Goal: Entertainment & Leisure: Consume media (video, audio)

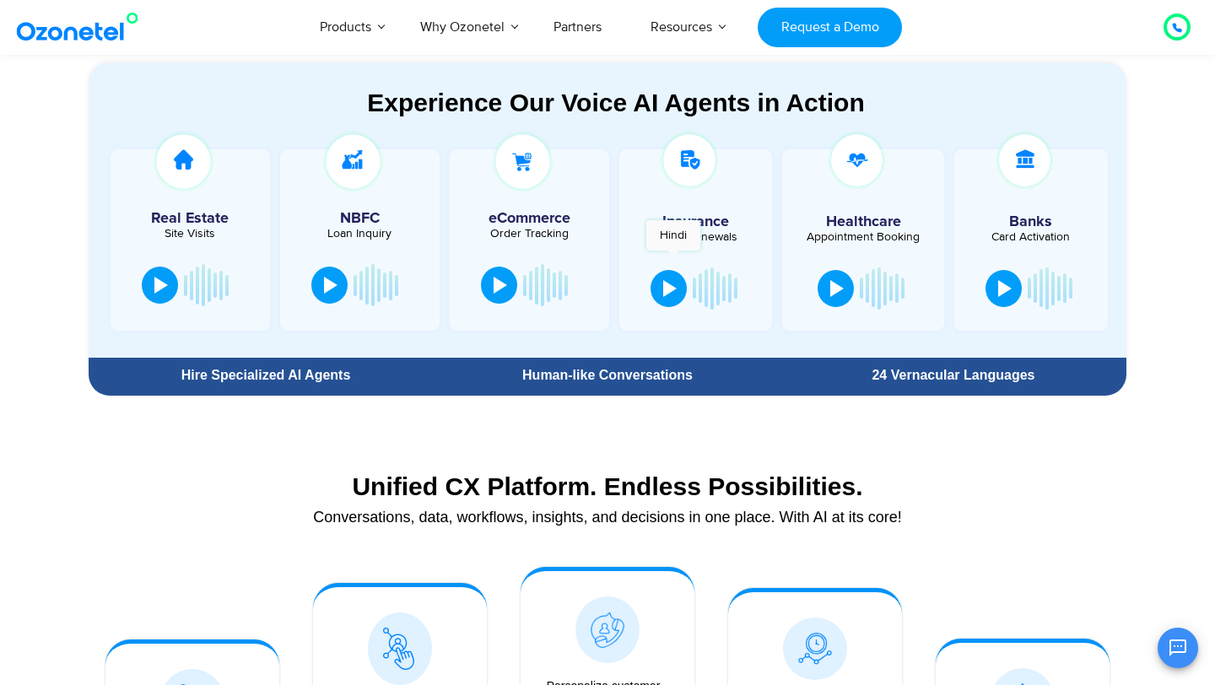
scroll to position [928, 0]
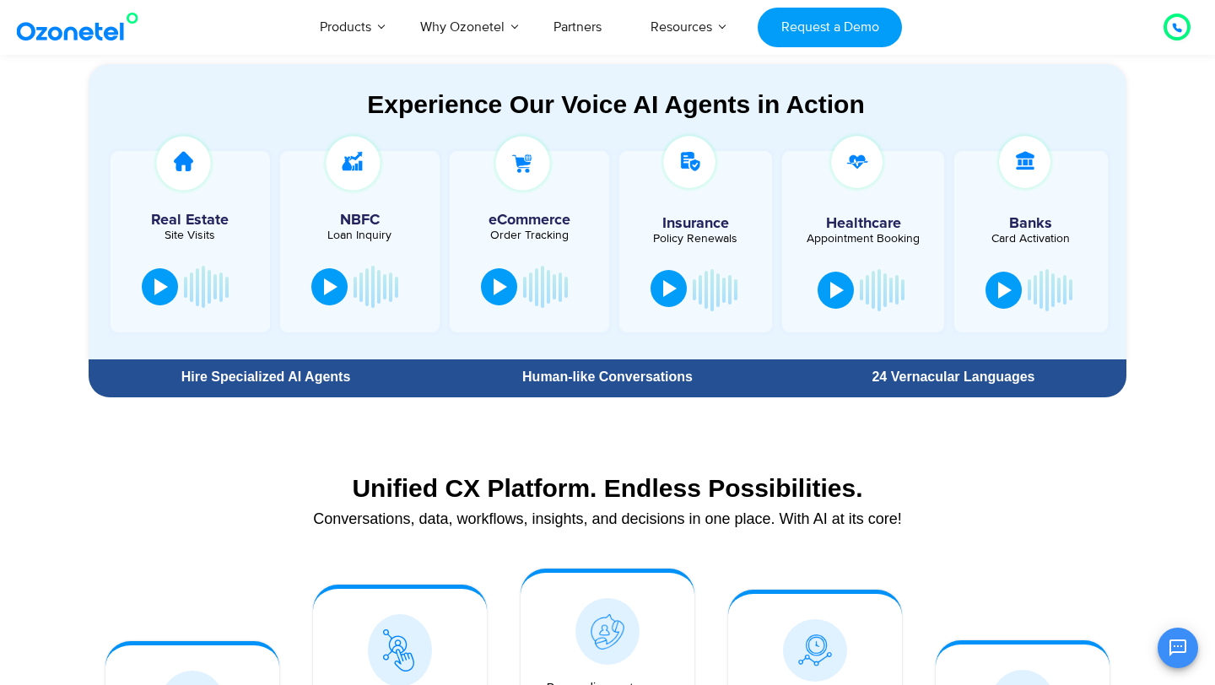
click at [671, 289] on div at bounding box center [669, 288] width 13 height 17
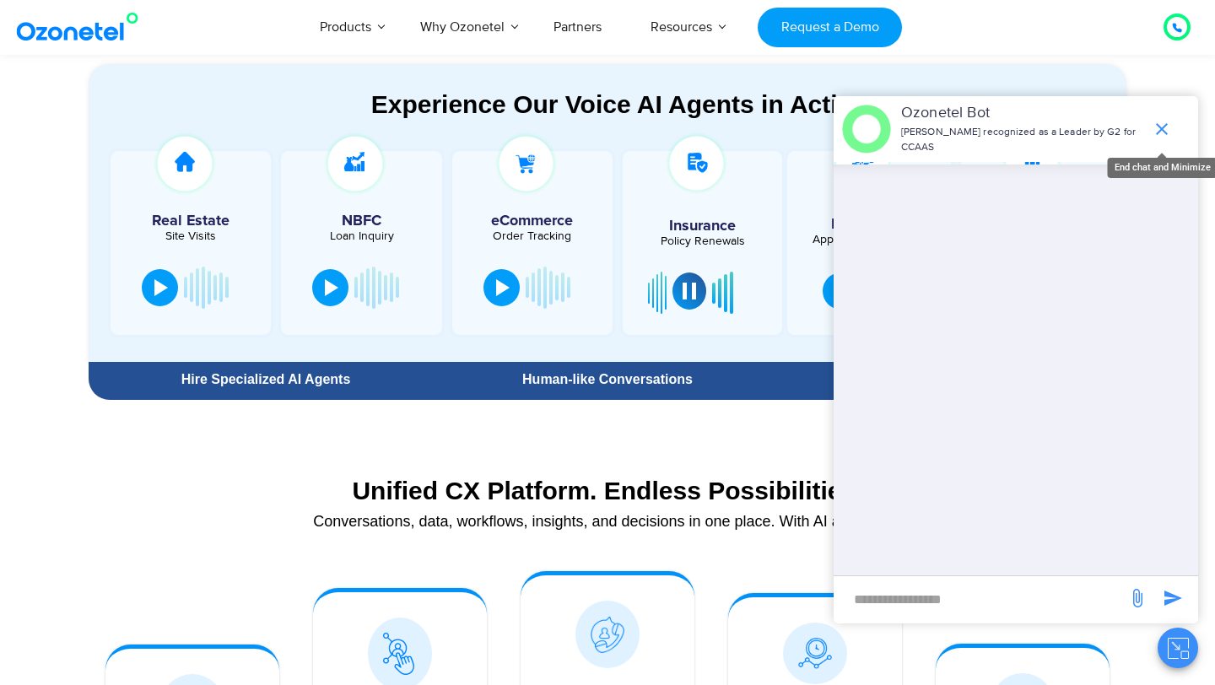
click at [1164, 121] on icon "end chat or minimize" at bounding box center [1162, 129] width 20 height 20
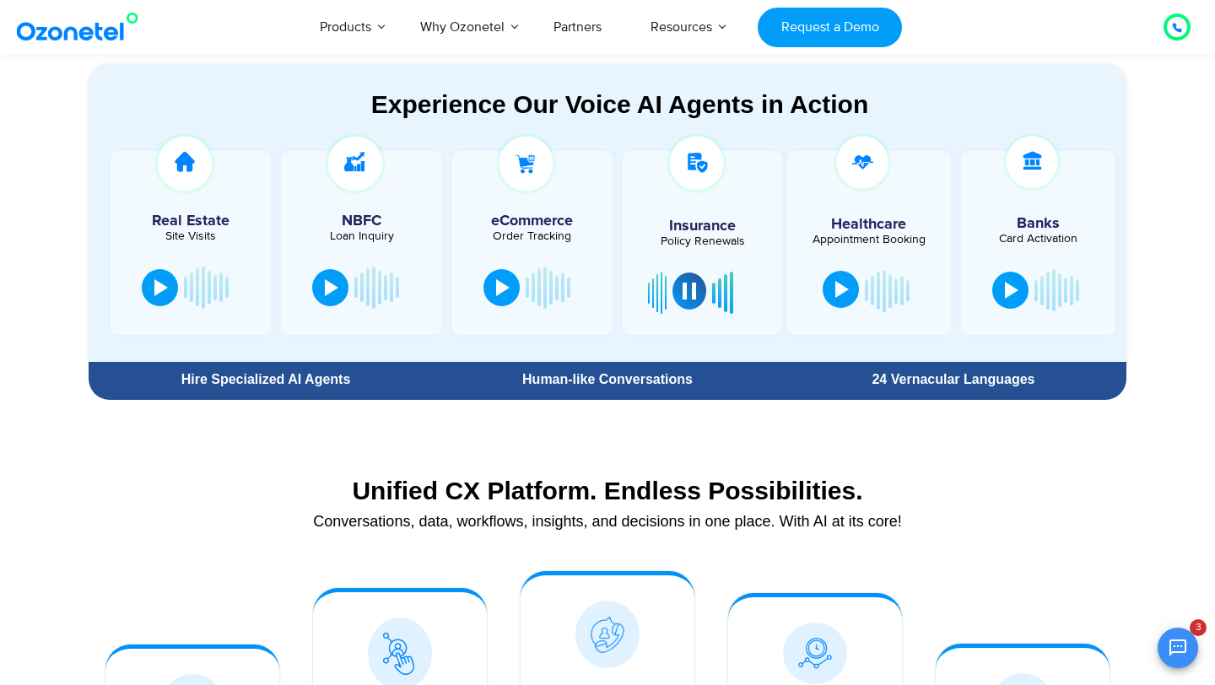
click at [841, 294] on div at bounding box center [841, 289] width 13 height 17
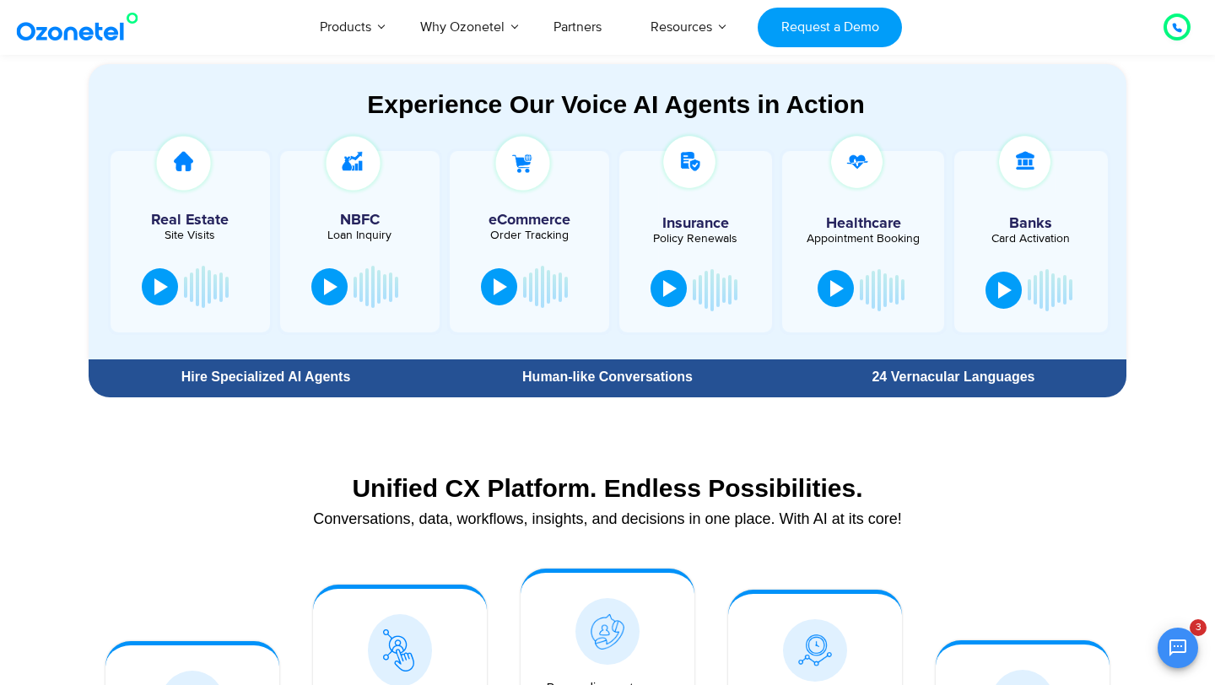
click at [838, 285] on div at bounding box center [836, 288] width 13 height 17
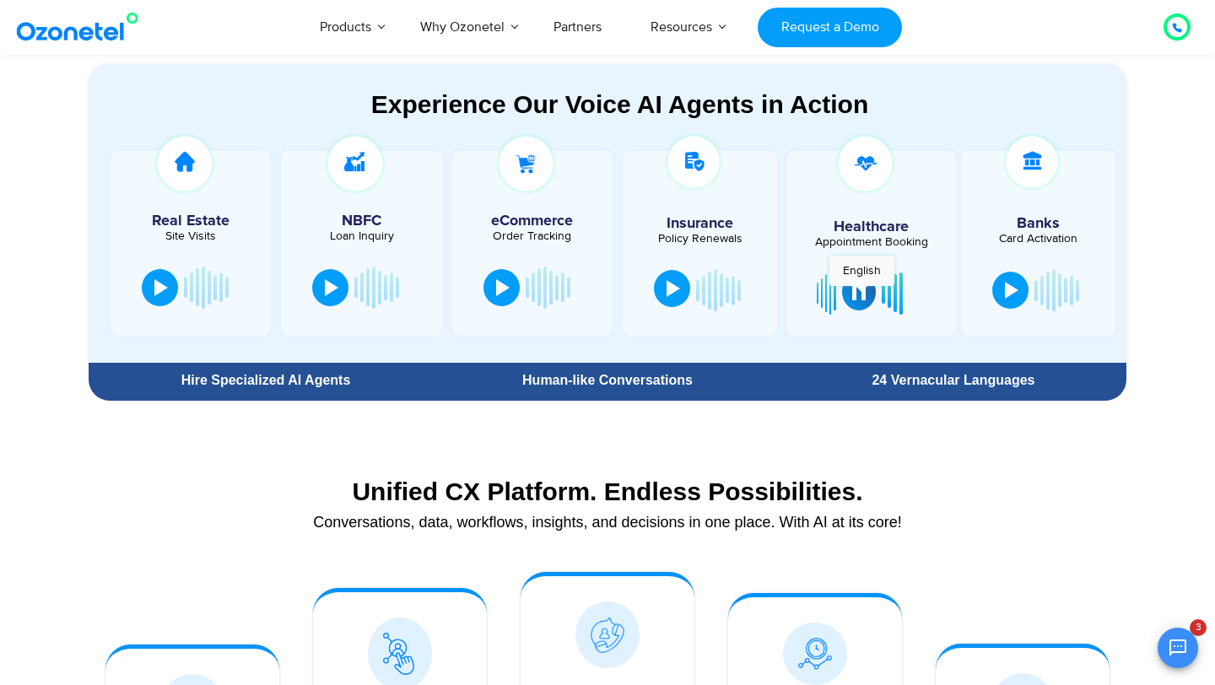
click at [861, 294] on div at bounding box center [858, 291] width 13 height 17
